Goal: Navigation & Orientation: Find specific page/section

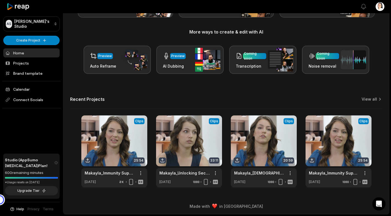
scroll to position [58, 0]
click at [364, 98] on link "View all" at bounding box center [368, 98] width 15 height 5
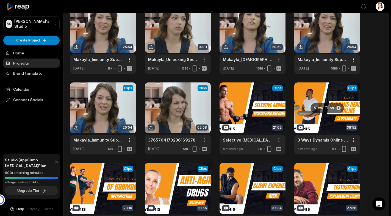
scroll to position [37, 0]
